Goal: Find specific page/section: Find specific page/section

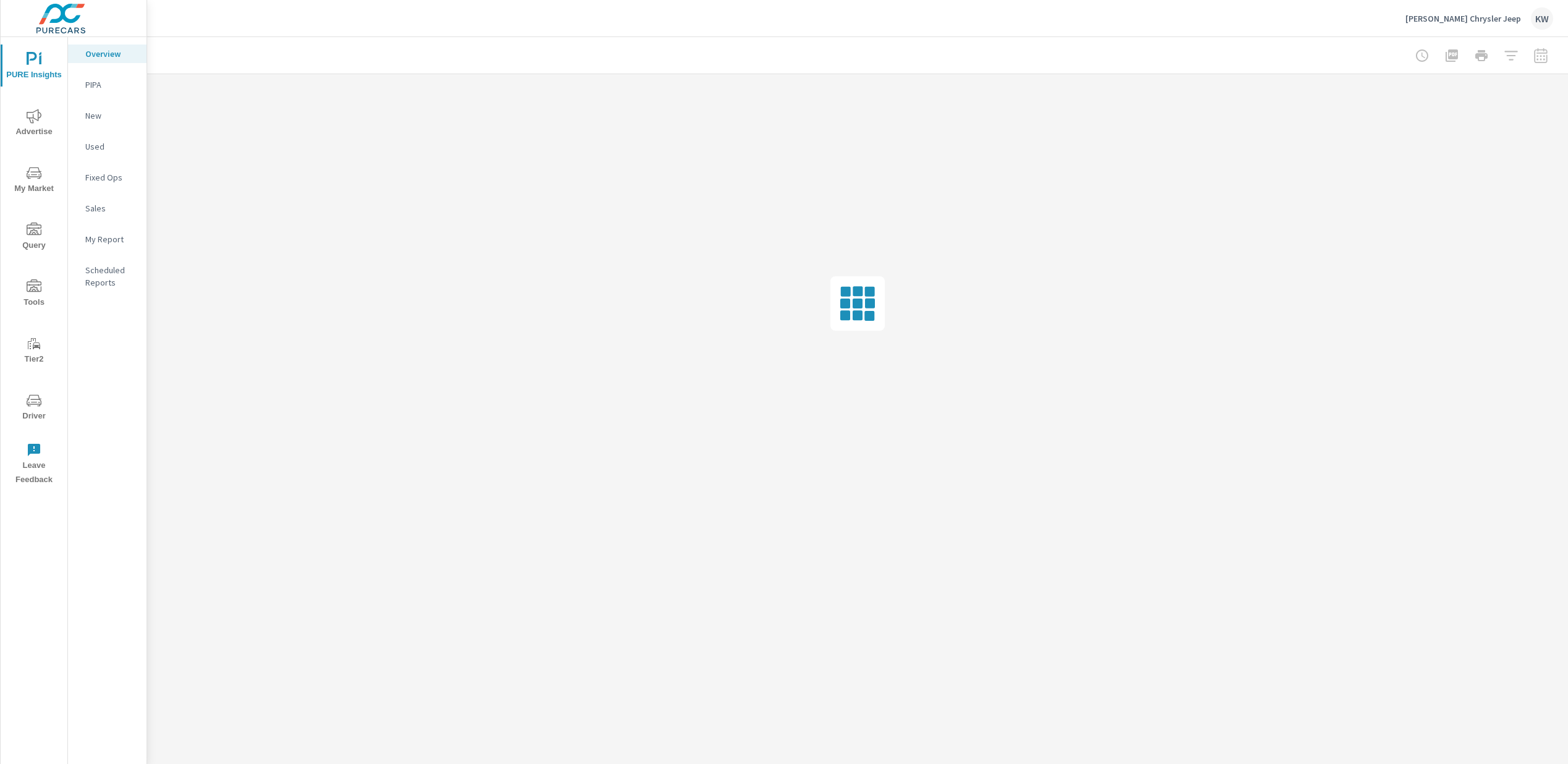
click at [37, 412] on span "Driver" at bounding box center [34, 408] width 59 height 31
click at [30, 408] on span "Driver" at bounding box center [34, 408] width 59 height 31
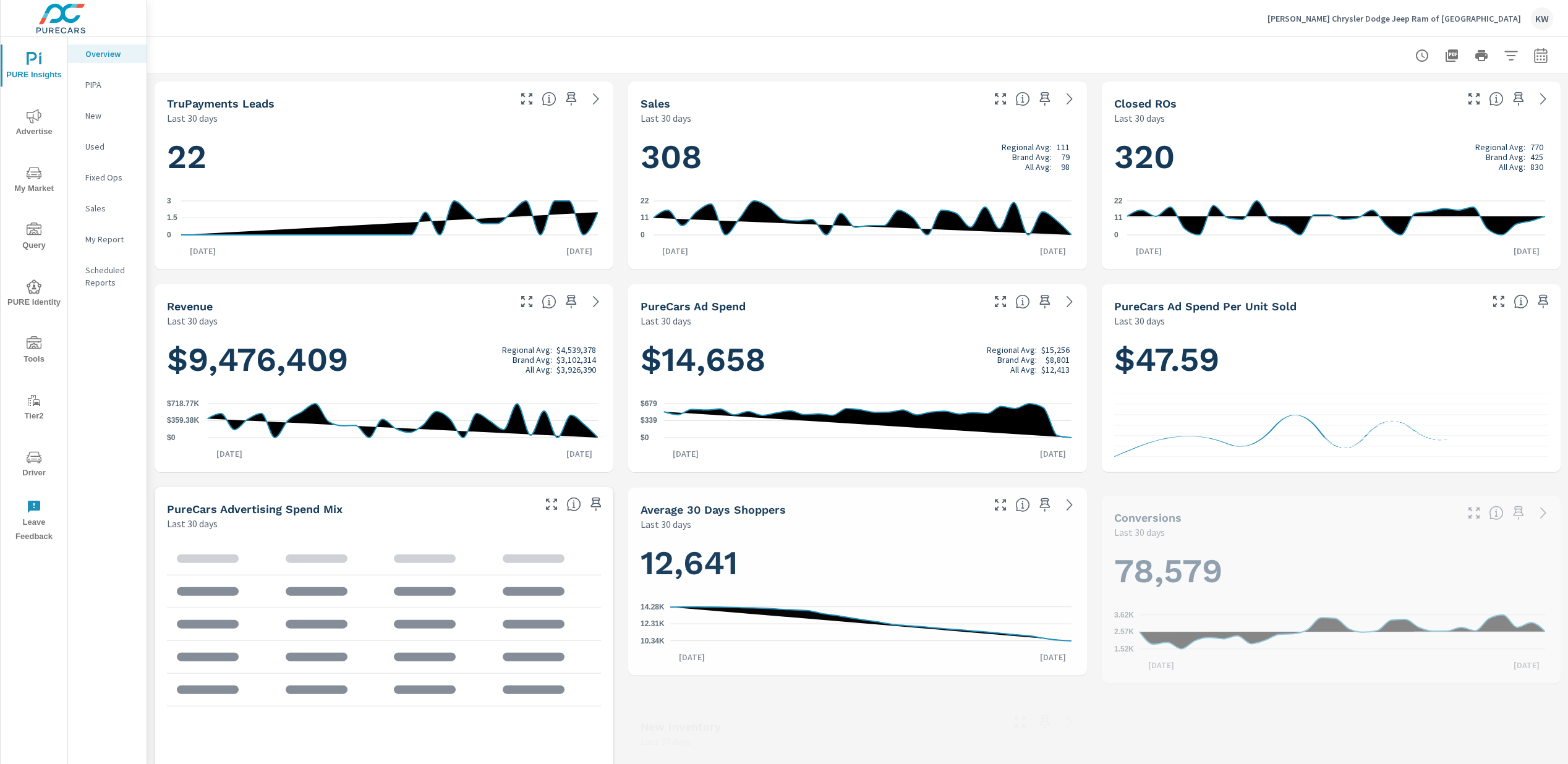
scroll to position [1, 0]
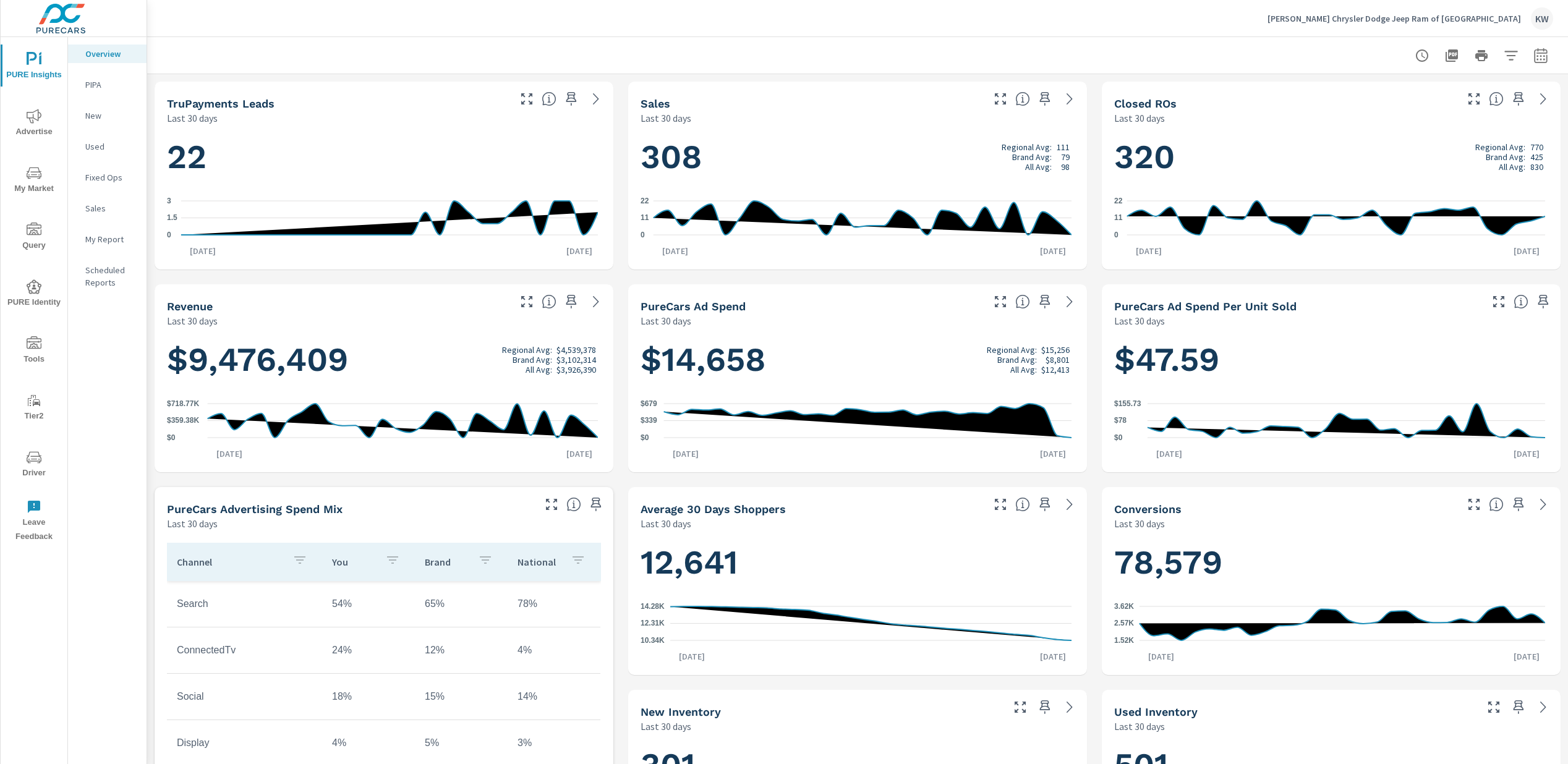
click at [36, 470] on span "Driver" at bounding box center [34, 465] width 59 height 31
